Goal: Task Accomplishment & Management: Manage account settings

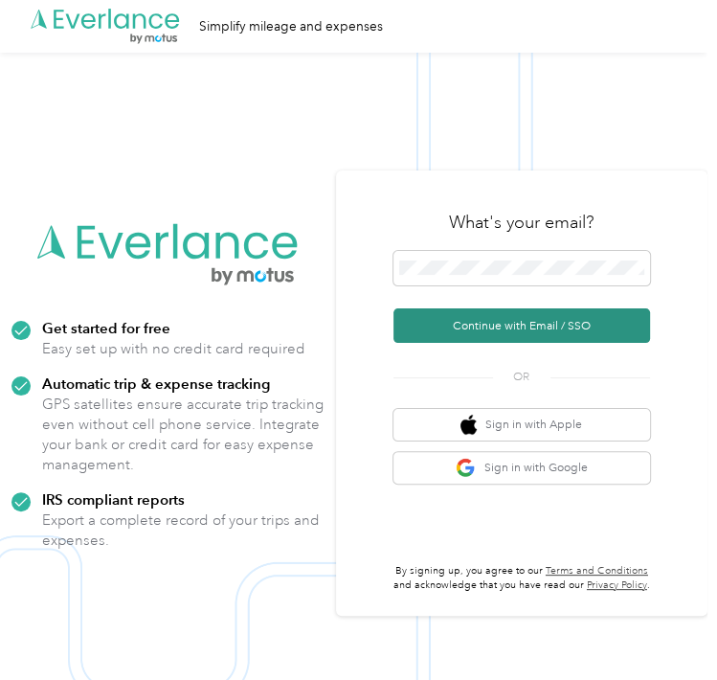
click at [490, 321] on button "Continue with Email / SSO" at bounding box center [522, 325] width 257 height 34
click at [485, 330] on button "Continue with Email / SSO" at bounding box center [522, 325] width 257 height 34
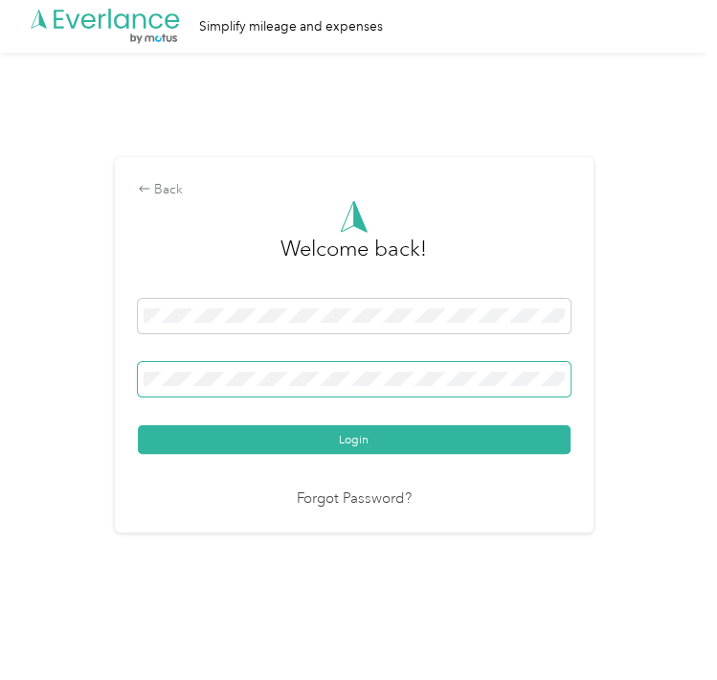
click at [138, 425] on button "Login" at bounding box center [354, 439] width 433 height 29
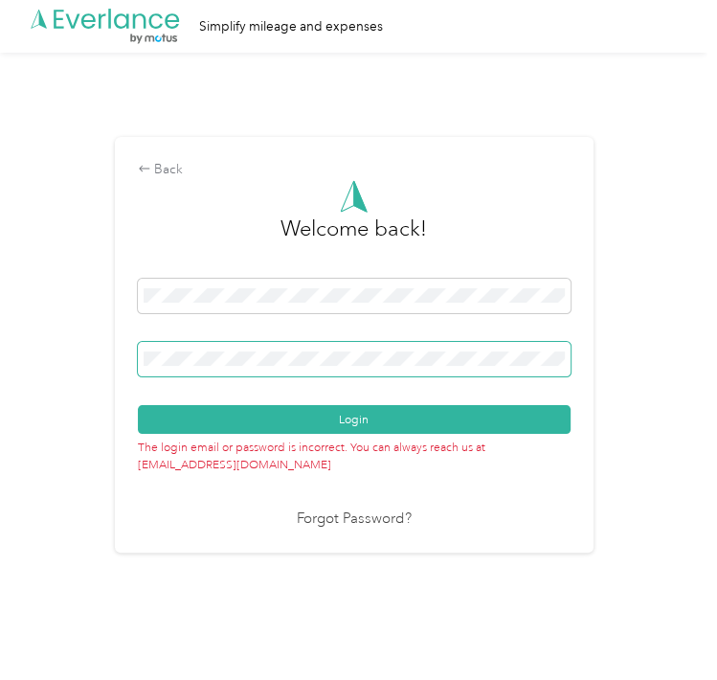
click at [138, 405] on button "Login" at bounding box center [354, 419] width 433 height 29
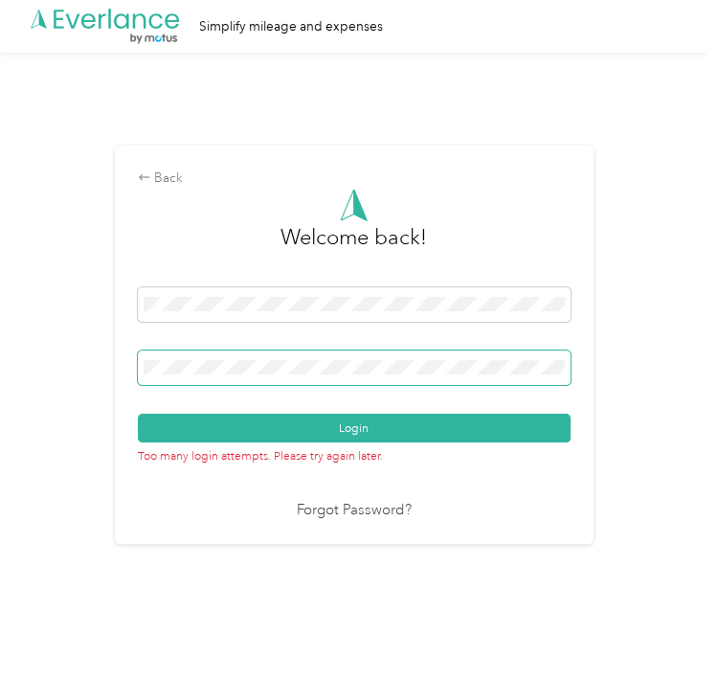
click at [138, 414] on button "Login" at bounding box center [354, 428] width 433 height 29
click at [346, 357] on span at bounding box center [354, 368] width 433 height 34
click at [284, 378] on span at bounding box center [354, 368] width 433 height 34
click at [138, 414] on button "Login" at bounding box center [354, 428] width 433 height 29
click at [379, 389] on div at bounding box center [354, 371] width 433 height 40
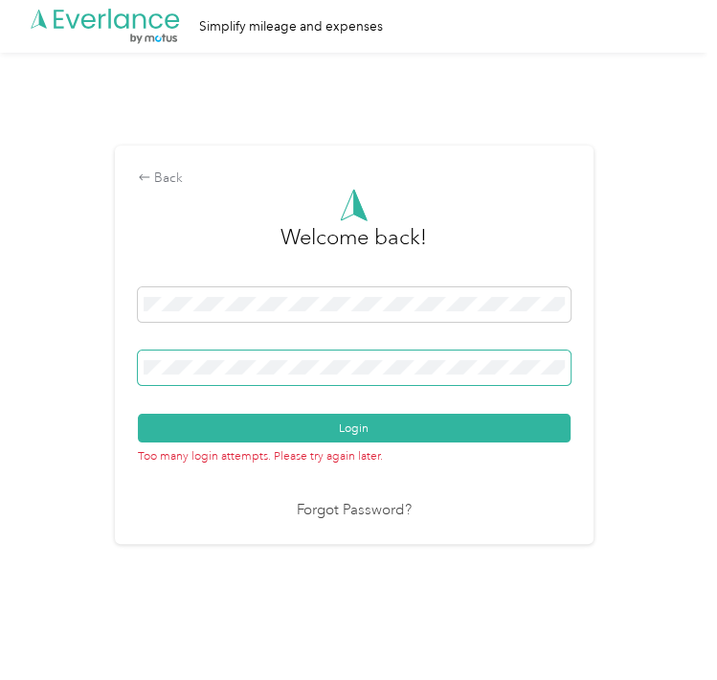
click at [442, 383] on span at bounding box center [354, 368] width 433 height 34
click at [138, 414] on button "Login" at bounding box center [354, 428] width 433 height 29
click at [160, 180] on div "Back" at bounding box center [354, 179] width 433 height 20
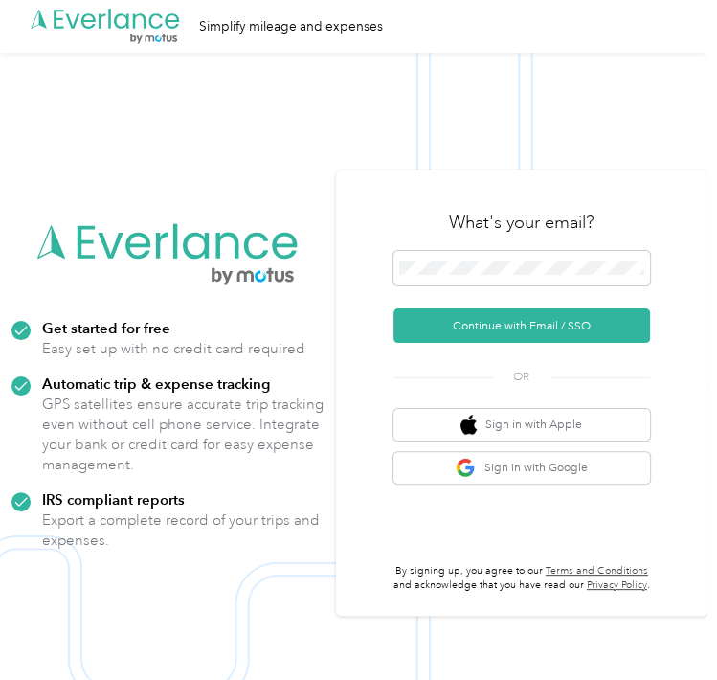
click at [355, 335] on div "What's your email? Continue with Email / SSO OR Sign in with Apple Sign in with…" at bounding box center [522, 392] width 372 height 445
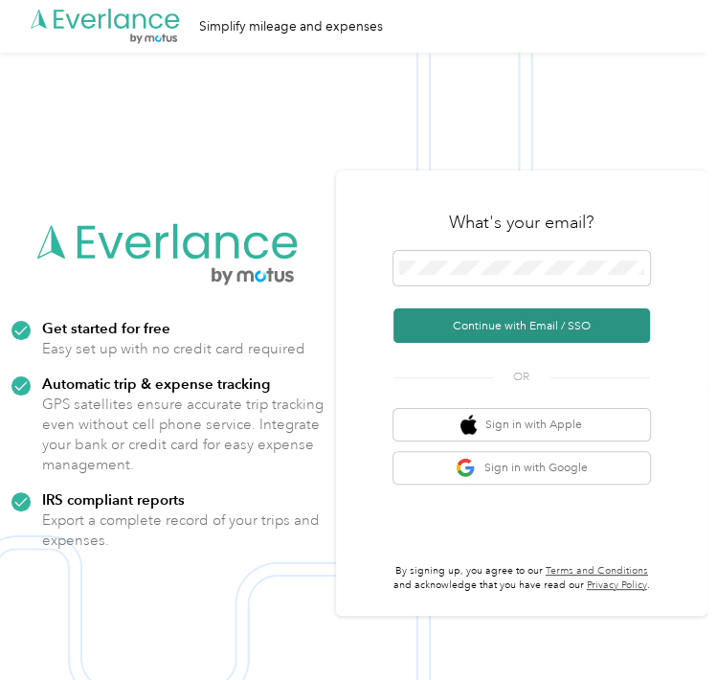
click at [443, 331] on button "Continue with Email / SSO" at bounding box center [522, 325] width 257 height 34
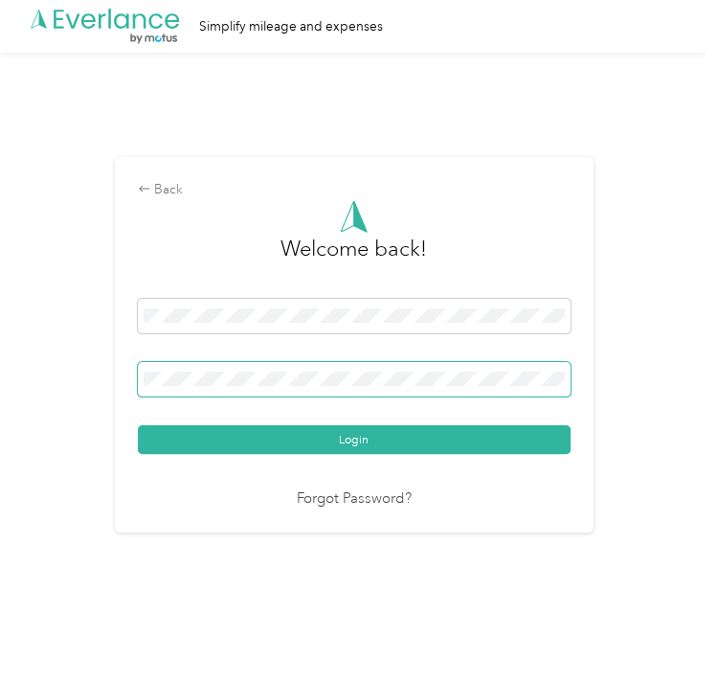
click at [379, 365] on span at bounding box center [354, 379] width 433 height 34
click at [138, 425] on button "Login" at bounding box center [354, 439] width 433 height 29
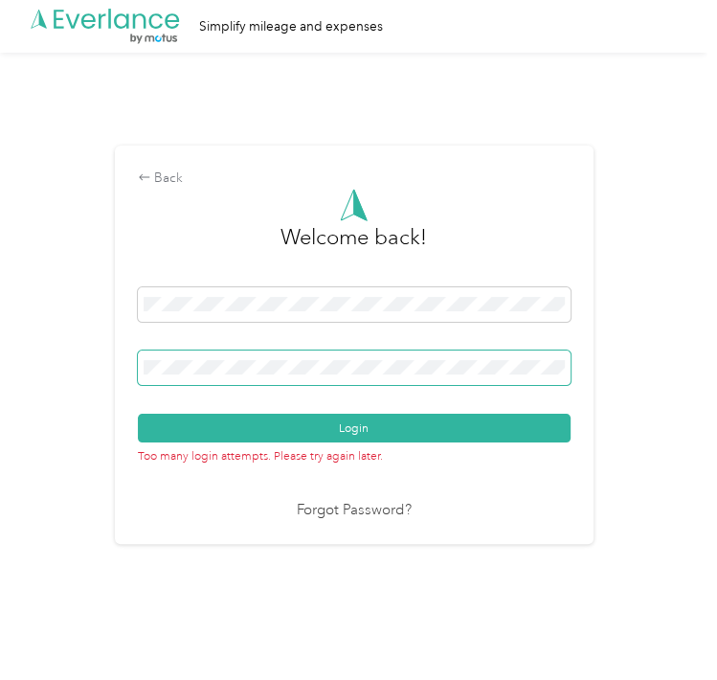
click at [138, 414] on button "Login" at bounding box center [354, 428] width 433 height 29
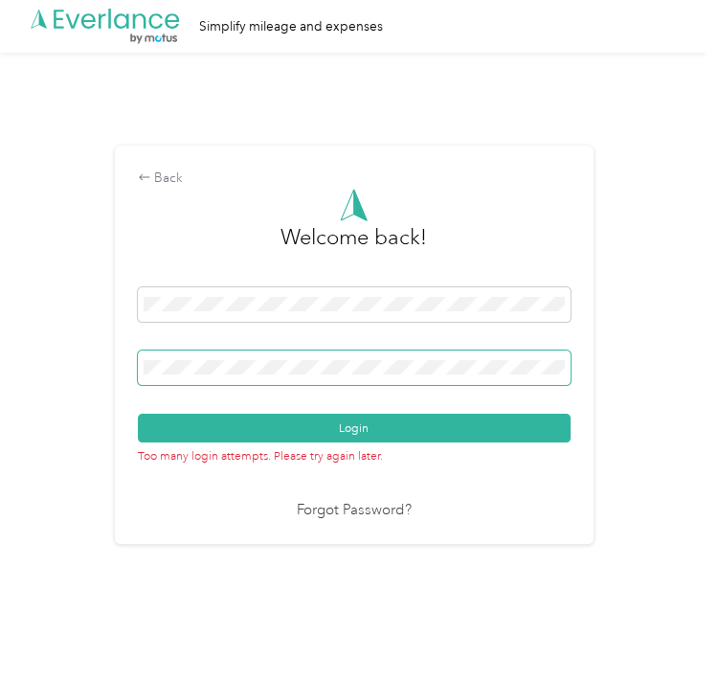
click at [138, 414] on button "Login" at bounding box center [354, 428] width 433 height 29
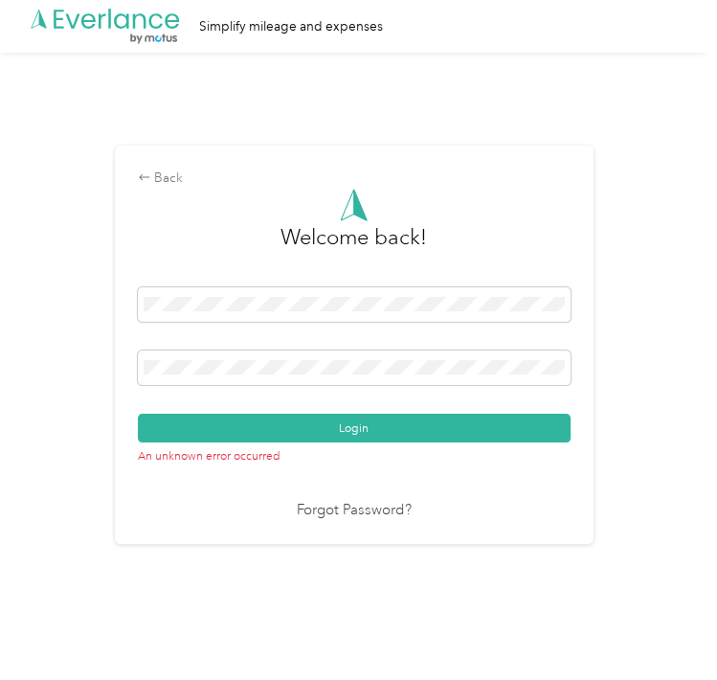
click at [151, 161] on div "Back Welcome back! Login An unknown error occurred Forgot Password?" at bounding box center [354, 345] width 479 height 398
click at [150, 181] on icon at bounding box center [144, 176] width 13 height 13
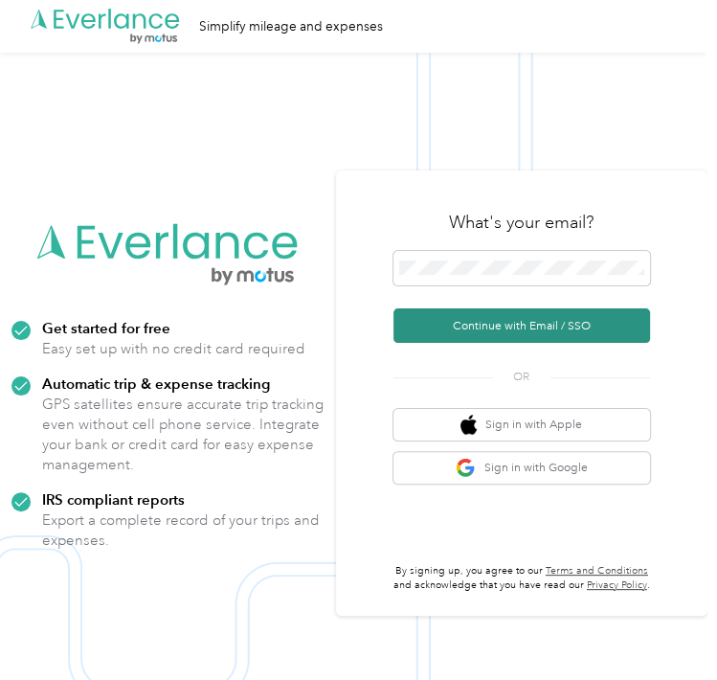
click at [567, 317] on button "Continue with Email / SSO" at bounding box center [522, 325] width 257 height 34
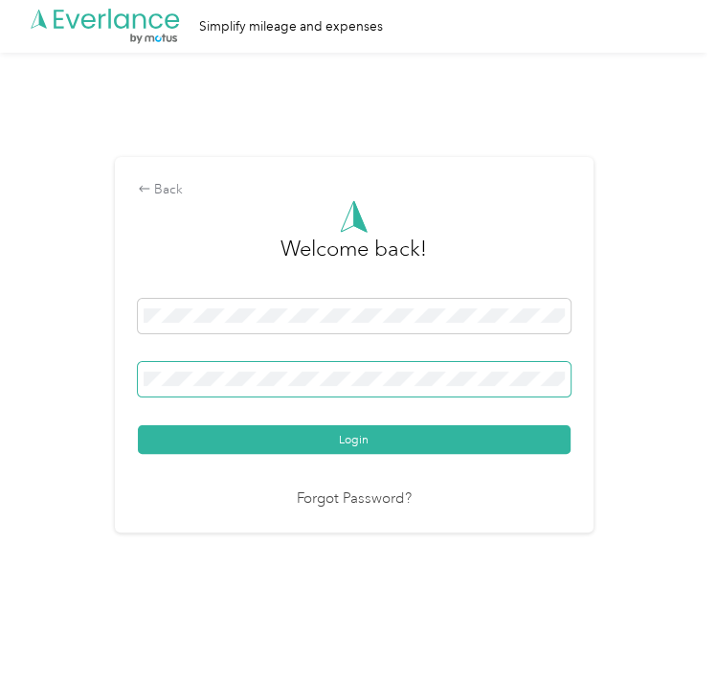
click at [413, 369] on span at bounding box center [354, 379] width 433 height 34
click at [393, 386] on span at bounding box center [354, 379] width 433 height 34
click at [138, 425] on button "Login" at bounding box center [354, 439] width 433 height 29
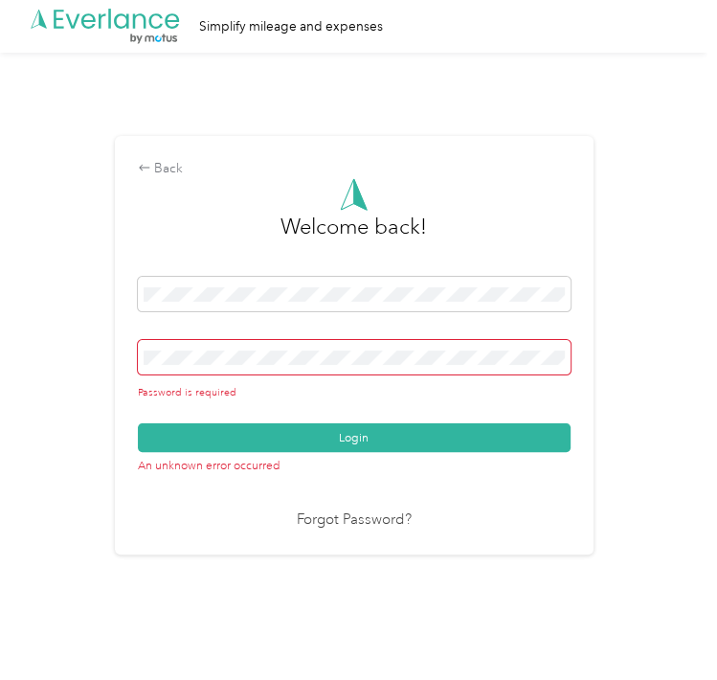
click at [224, 465] on p "An unknown error occurred" at bounding box center [354, 463] width 433 height 23
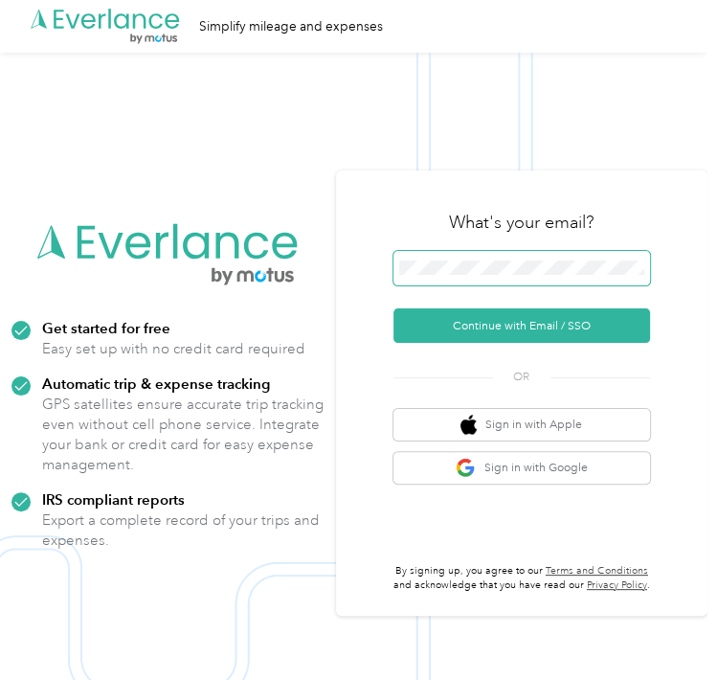
click at [441, 255] on span at bounding box center [522, 268] width 257 height 34
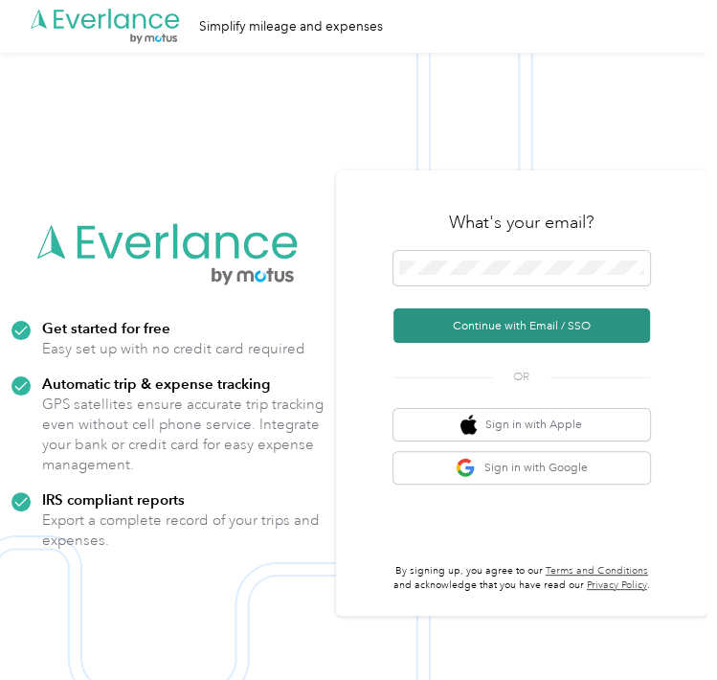
click at [432, 323] on button "Continue with Email / SSO" at bounding box center [522, 325] width 257 height 34
